Goal: Task Accomplishment & Management: Use online tool/utility

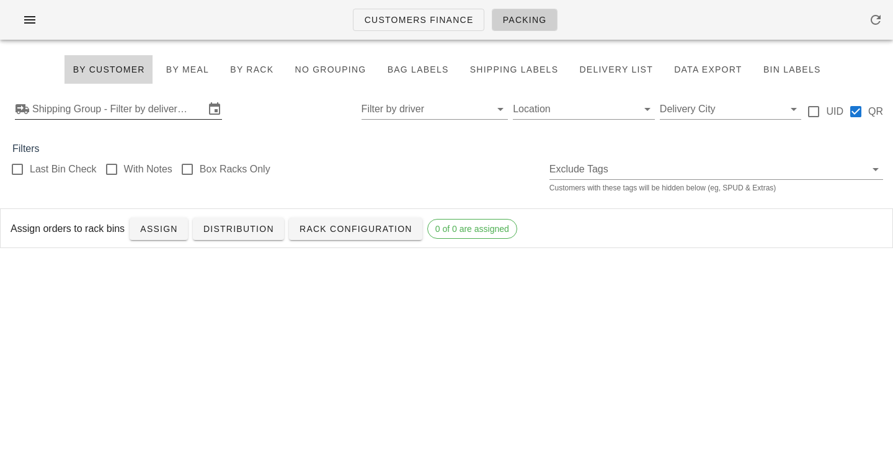
click at [174, 104] on input "Shipping Group - Filter by delivery logistics" at bounding box center [118, 109] width 172 height 20
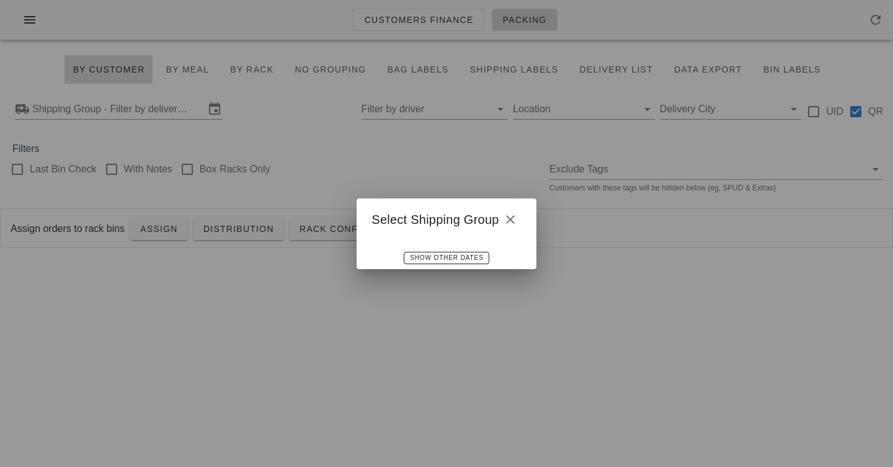
click at [432, 169] on div at bounding box center [446, 233] width 893 height 467
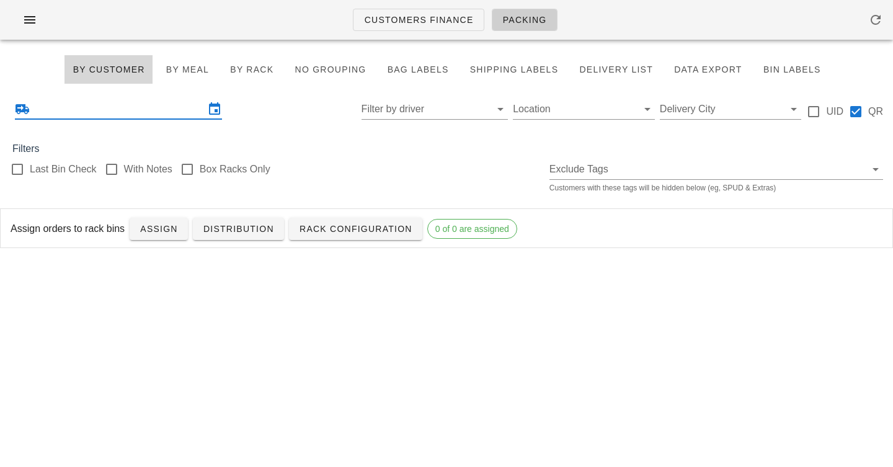
click at [171, 105] on input "text" at bounding box center [118, 109] width 172 height 20
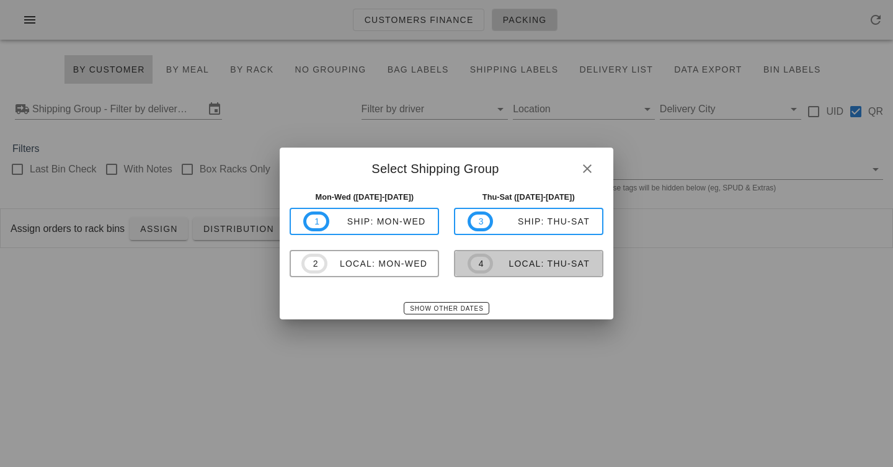
click at [508, 255] on span "4 local: Thu-Sat" at bounding box center [529, 264] width 122 height 20
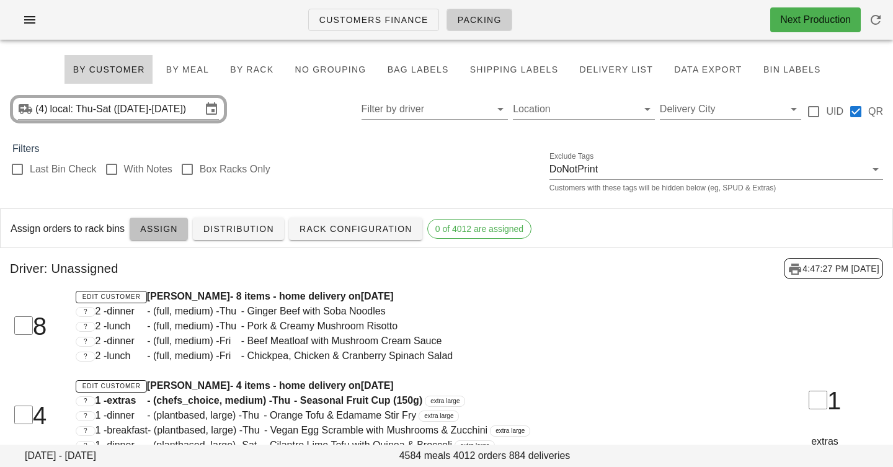
click at [145, 228] on span "Assign" at bounding box center [159, 229] width 38 height 10
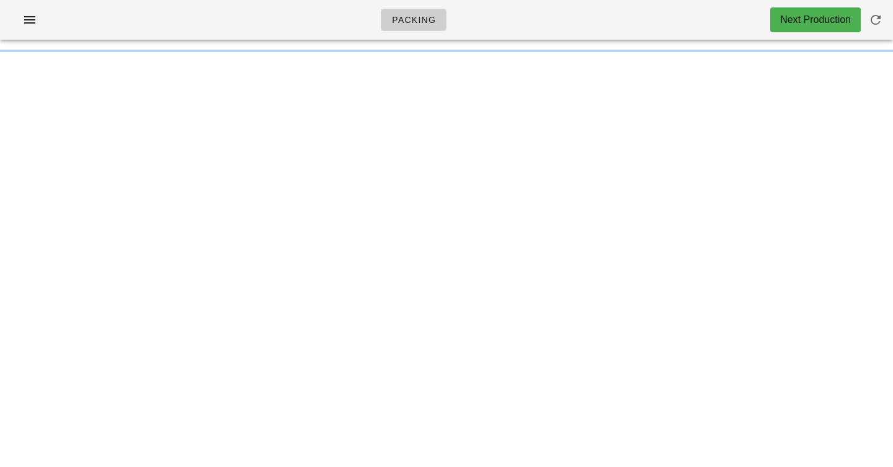
click at [204, 127] on div "Packing Next Production Something unexpected happened. Please refresh the page …" at bounding box center [446, 233] width 893 height 467
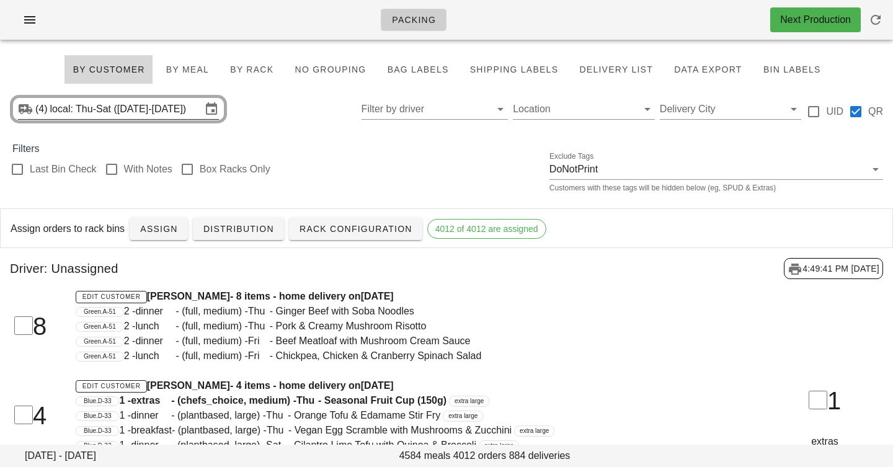
click at [93, 110] on input "local: Thu-Sat ([DATE]-[DATE])" at bounding box center [125, 109] width 151 height 20
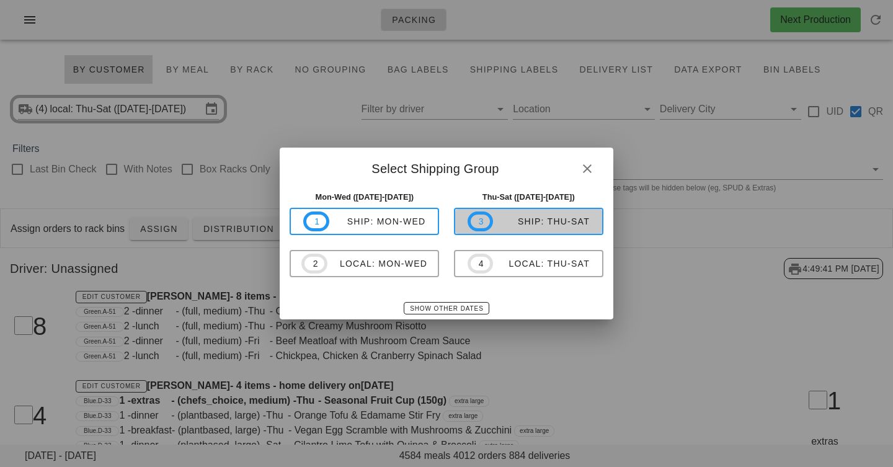
click at [510, 231] on span "3 ship: Thu-Sat" at bounding box center [529, 222] width 122 height 20
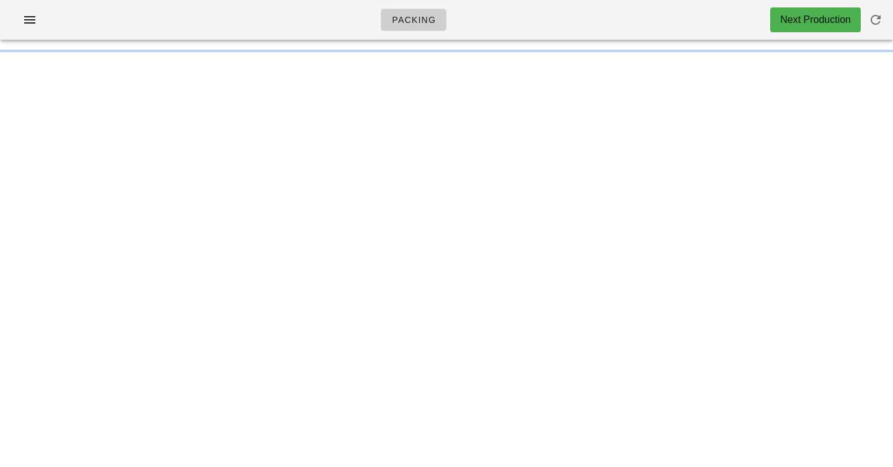
click at [321, 20] on div "Packing Next Production" at bounding box center [446, 20] width 893 height 40
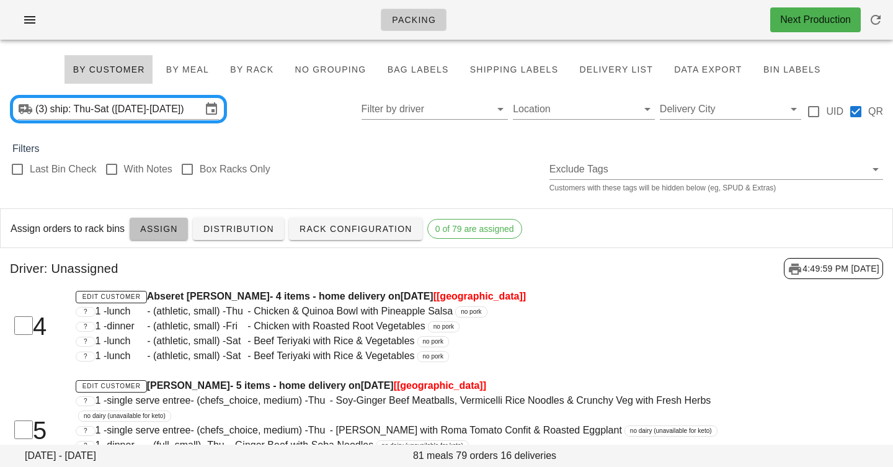
click at [159, 233] on span "Assign" at bounding box center [159, 229] width 38 height 10
